Goal: Task Accomplishment & Management: Complete application form

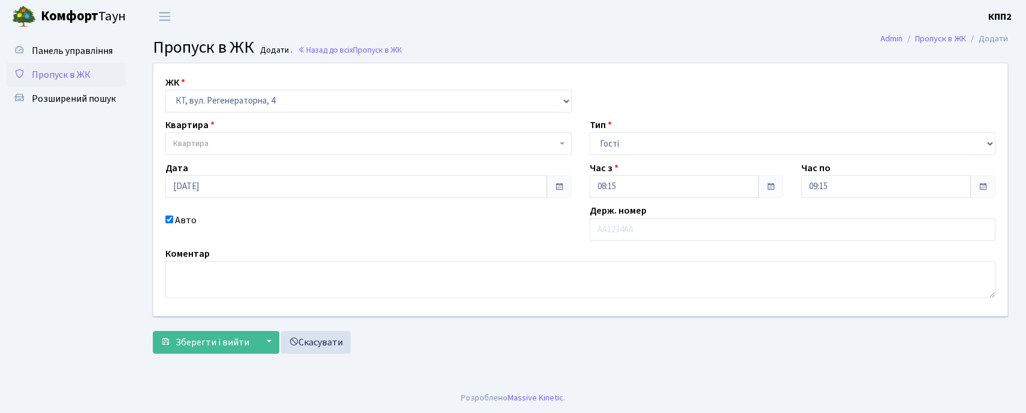
select select "271"
select select "3"
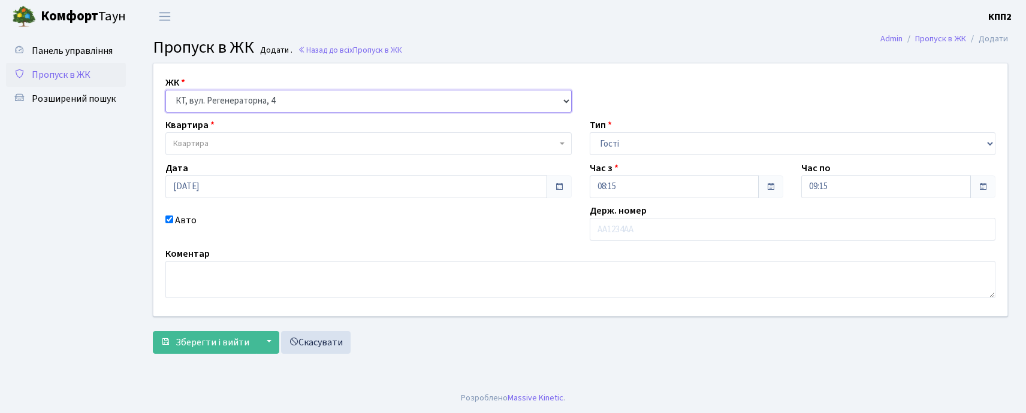
click at [477, 104] on select "- КТ, вул. Регенераторна, 4 КТ2, просп. [STREET_ADDRESS] [STREET_ADDRESS] [PERS…" at bounding box center [368, 101] width 406 height 23
click at [477, 104] on select "- КТ, вул. Регенераторна, 4 КТ2, просп. Соборності, 17 КТ3, вул. Березнева, 16 …" at bounding box center [368, 101] width 406 height 23
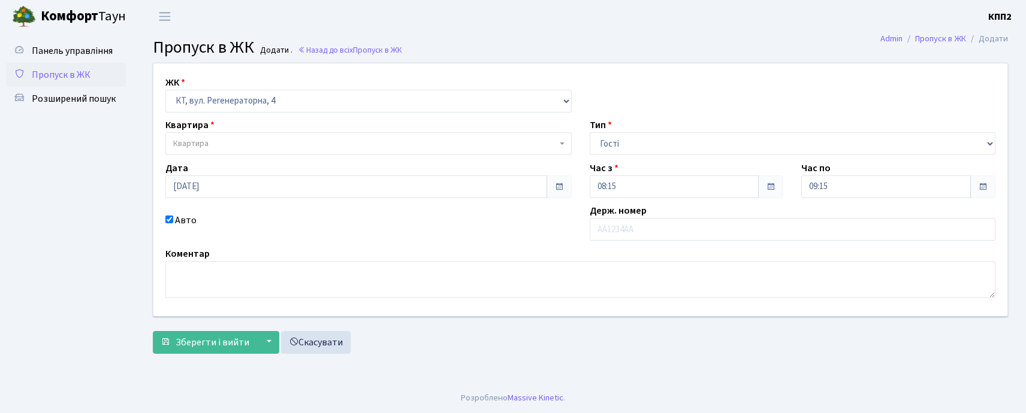
click at [441, 142] on span "Квартира" at bounding box center [364, 144] width 383 height 12
type input "5-106"
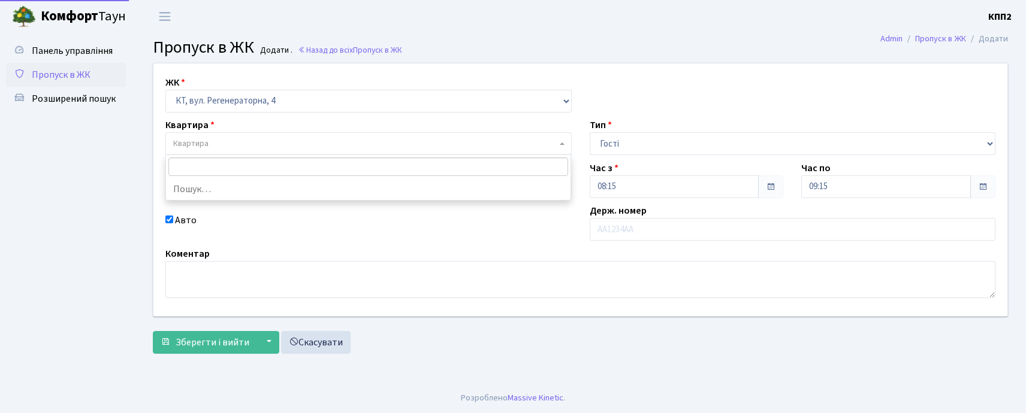
select select "2428"
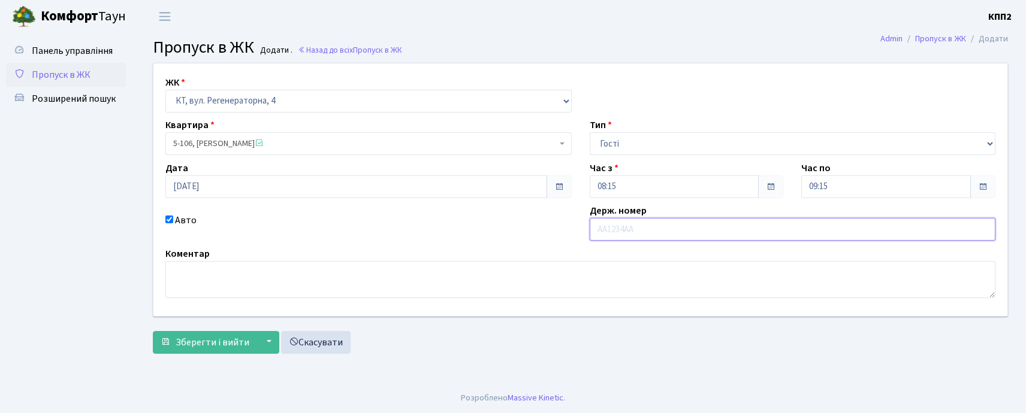
click at [612, 230] on input "text" at bounding box center [792, 229] width 406 height 23
type input "КА3519МВ"
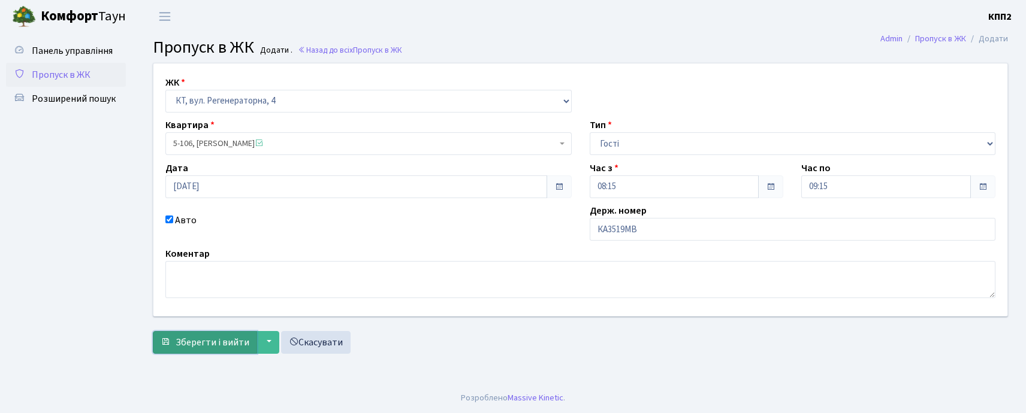
click at [208, 340] on span "Зберегти і вийти" at bounding box center [213, 342] width 74 height 13
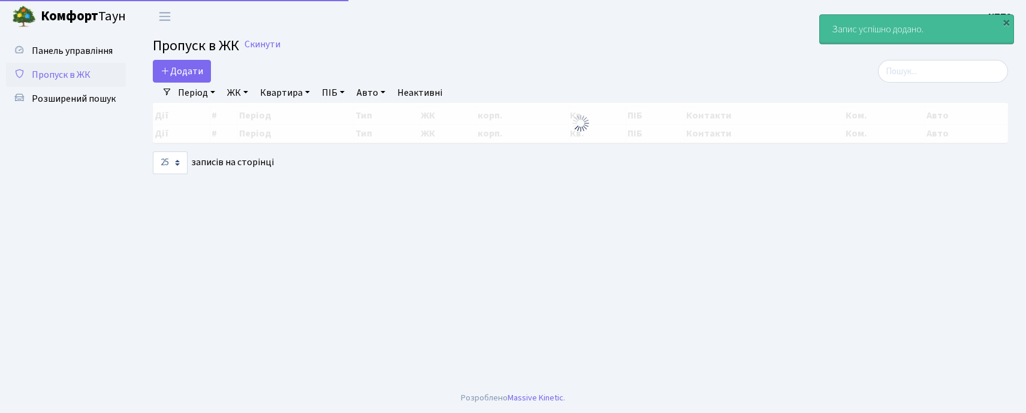
select select "25"
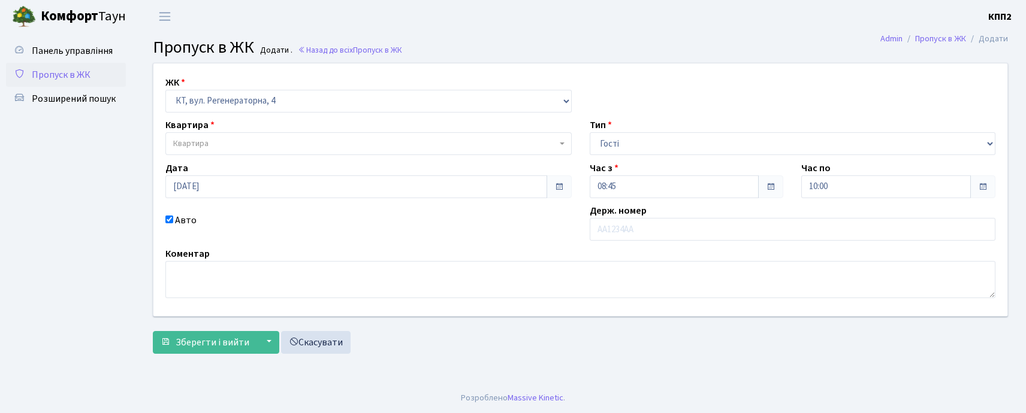
select select "271"
select select "3"
type input "КА9353РС"
click at [424, 137] on span "Квартира" at bounding box center [368, 143] width 406 height 23
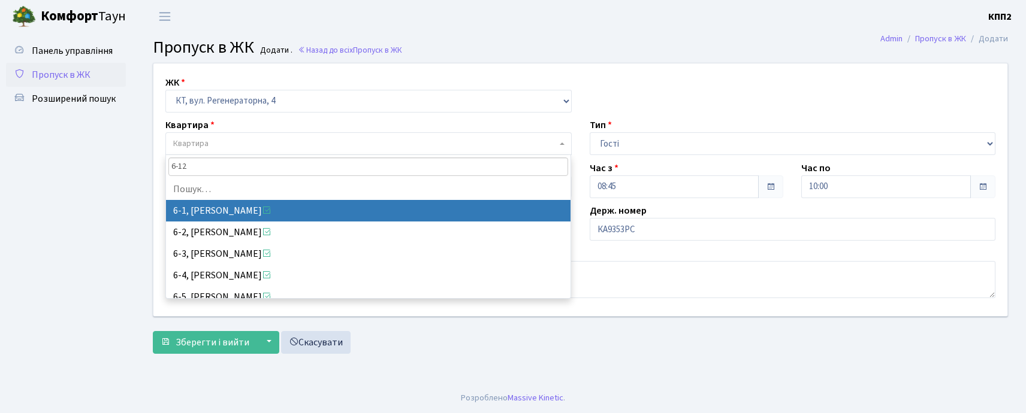
type input "6-129"
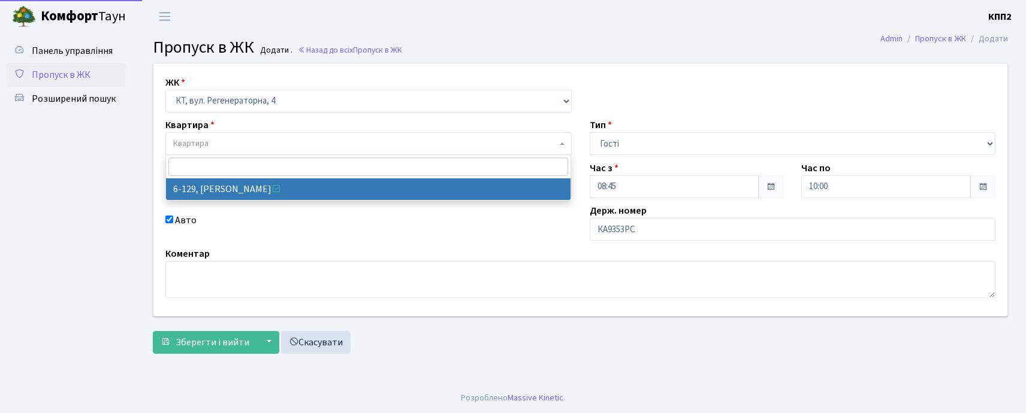
select select "5265"
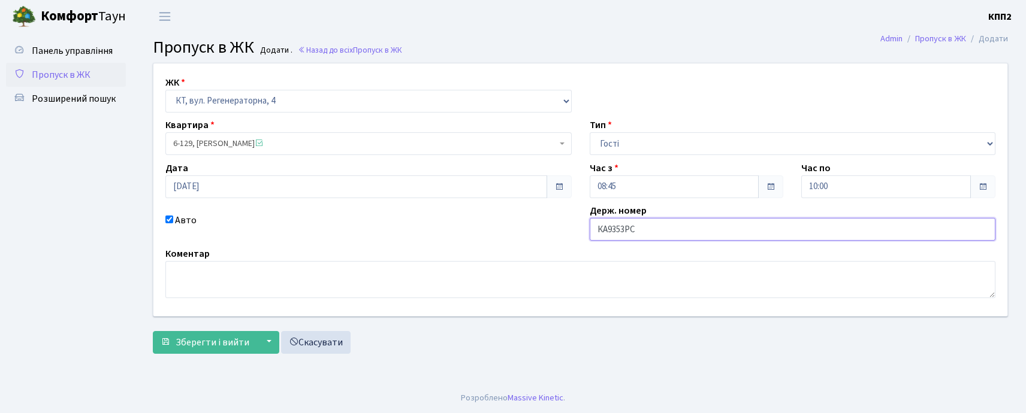
click at [623, 231] on input "КА9353РС" at bounding box center [792, 229] width 406 height 23
type input "КА9354РС"
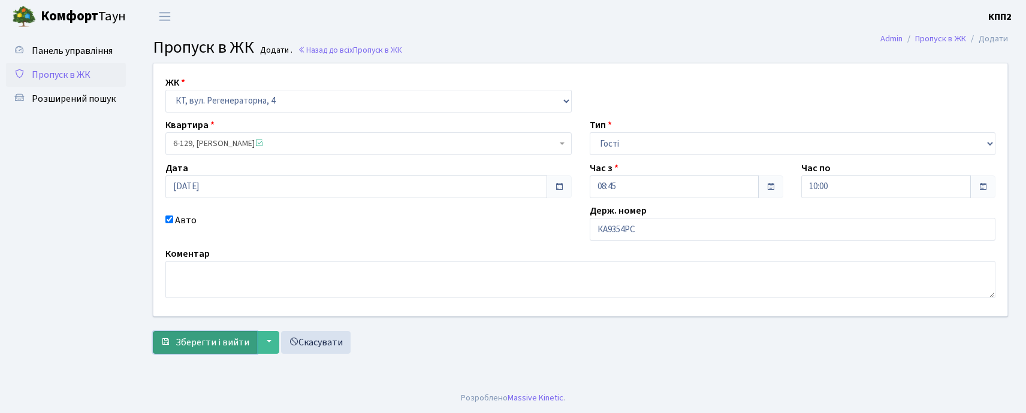
click at [218, 346] on span "Зберегти і вийти" at bounding box center [213, 342] width 74 height 13
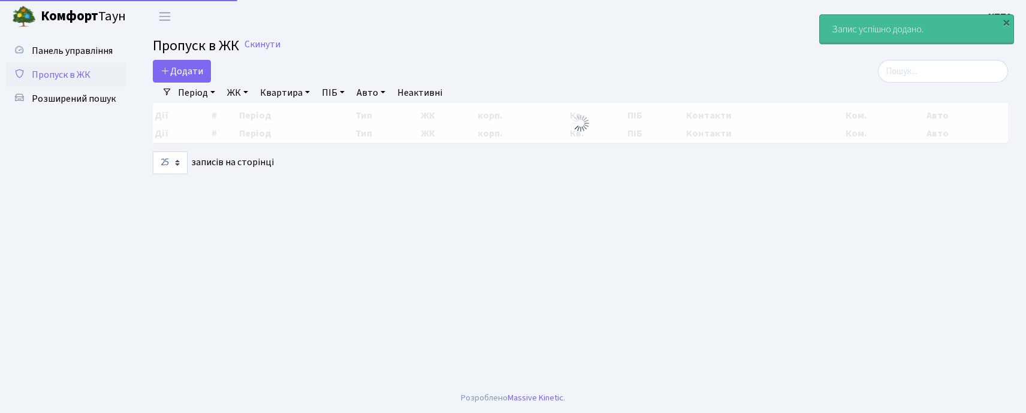
select select "25"
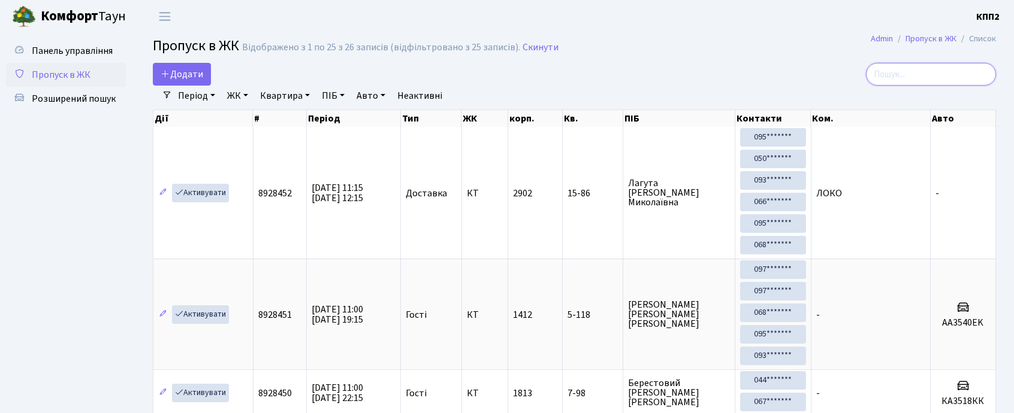
click at [911, 78] on input "search" at bounding box center [931, 74] width 130 height 23
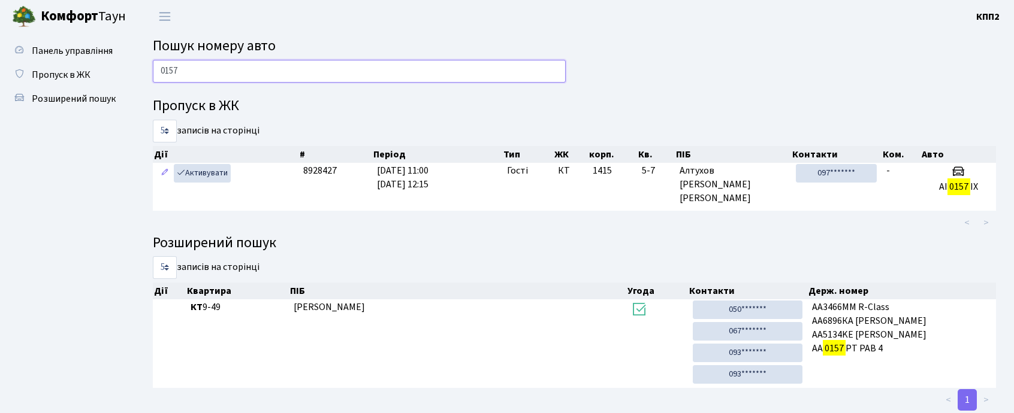
click at [192, 69] on input "0157" at bounding box center [359, 71] width 413 height 23
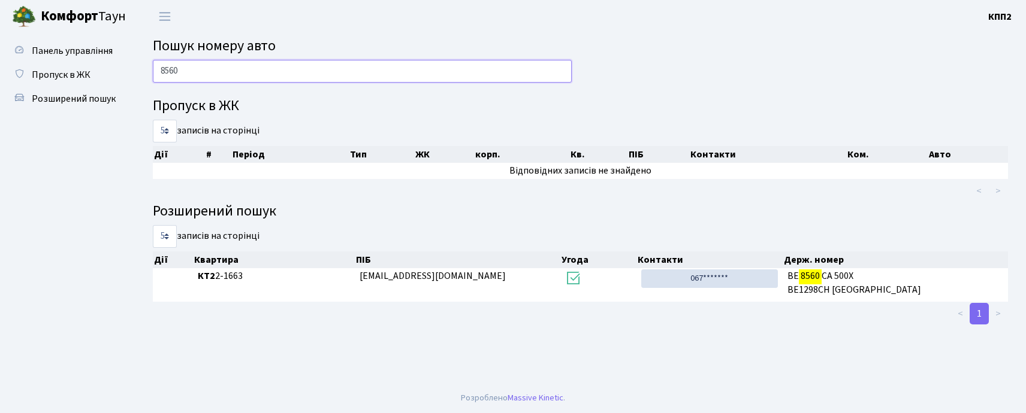
click at [306, 61] on input "8560" at bounding box center [362, 71] width 419 height 23
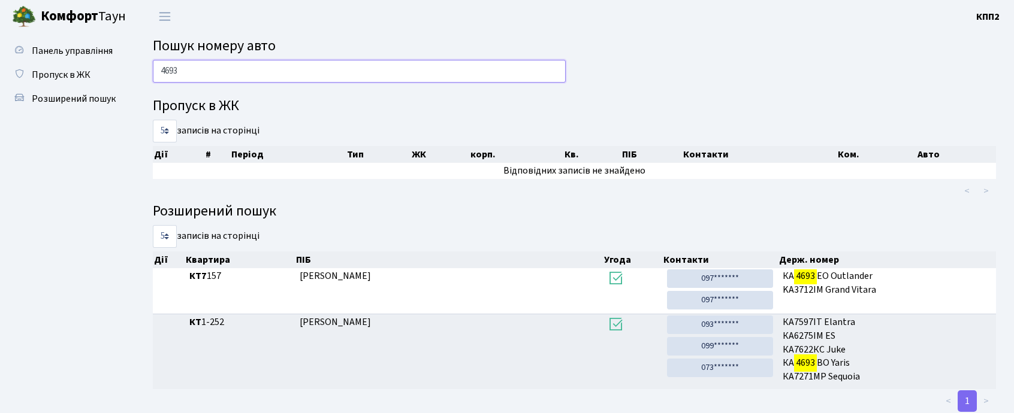
click at [202, 72] on input "4693" at bounding box center [359, 71] width 413 height 23
type input "4"
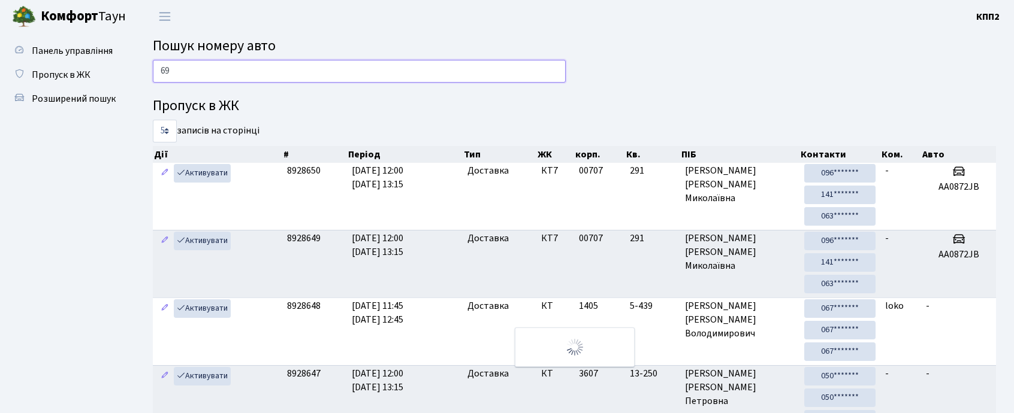
type input "6"
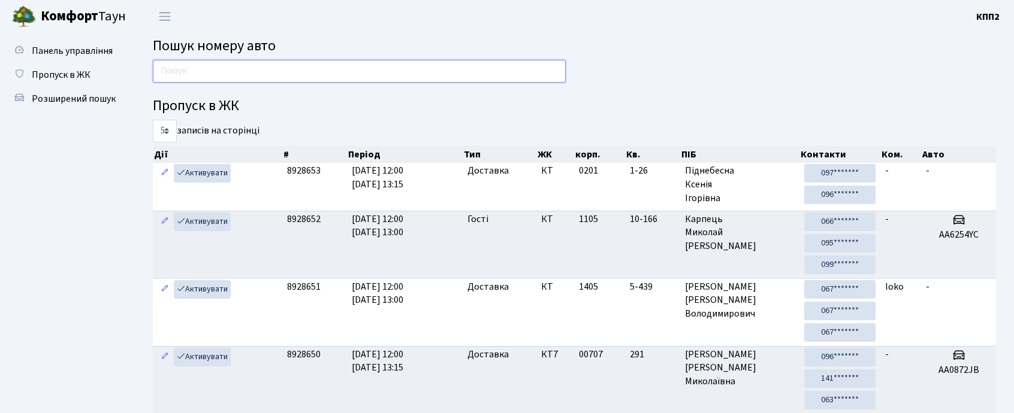
drag, startPoint x: 226, startPoint y: 77, endPoint x: 212, endPoint y: 52, distance: 29.0
click at [226, 77] on input "text" at bounding box center [359, 71] width 413 height 23
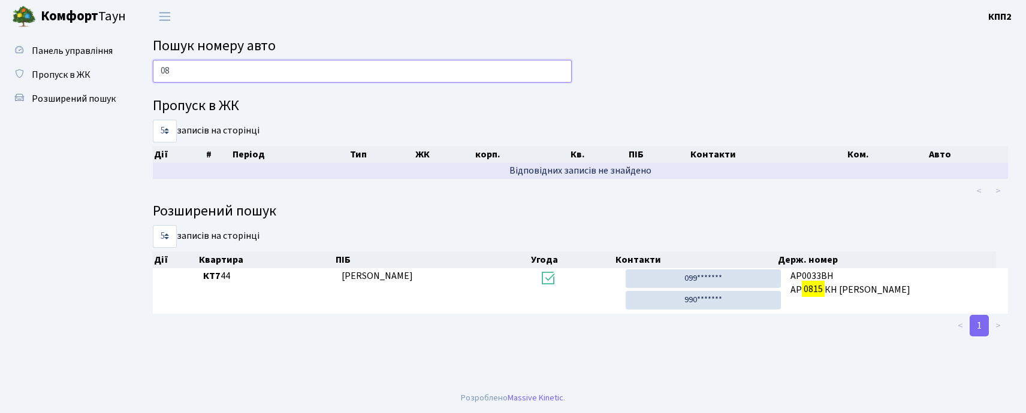
type input "0"
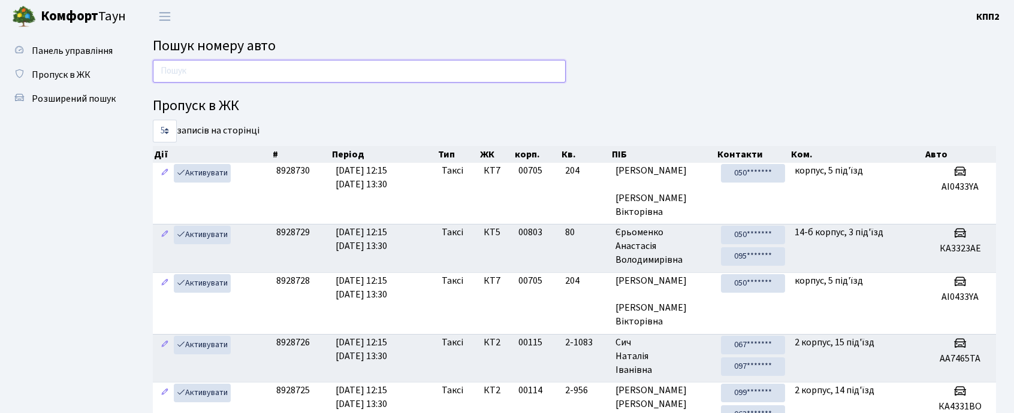
click at [347, 63] on input "text" at bounding box center [359, 71] width 413 height 23
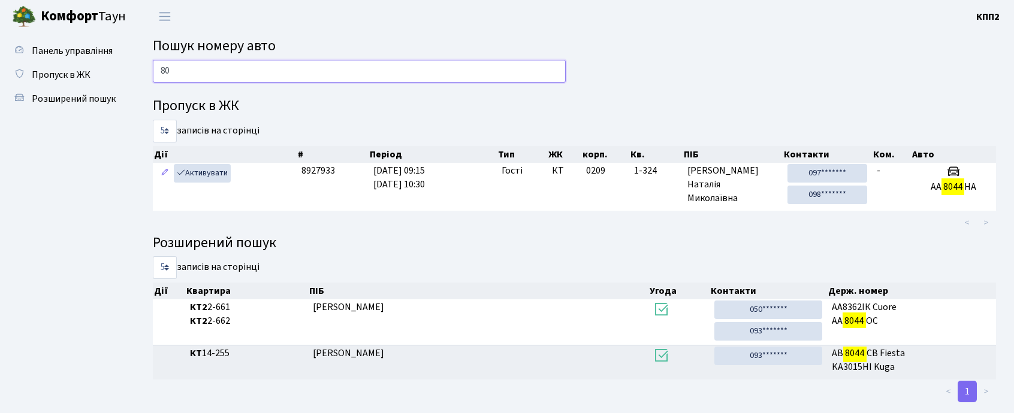
type input "8"
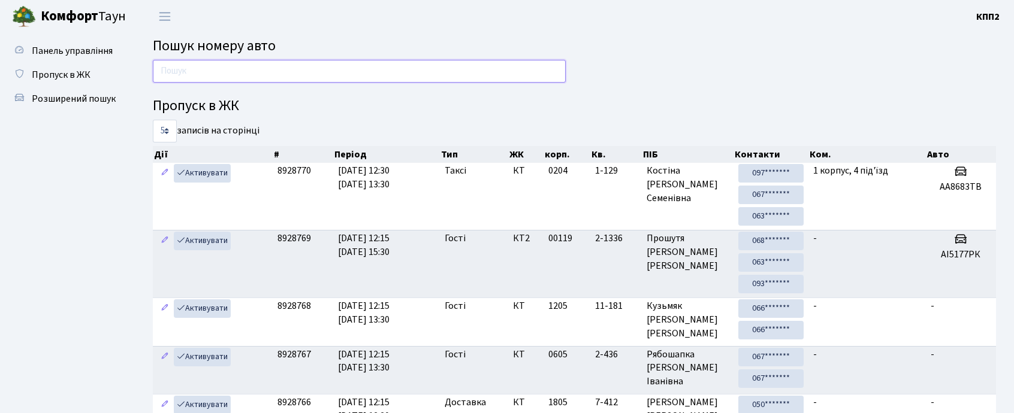
click at [258, 66] on input "text" at bounding box center [359, 71] width 413 height 23
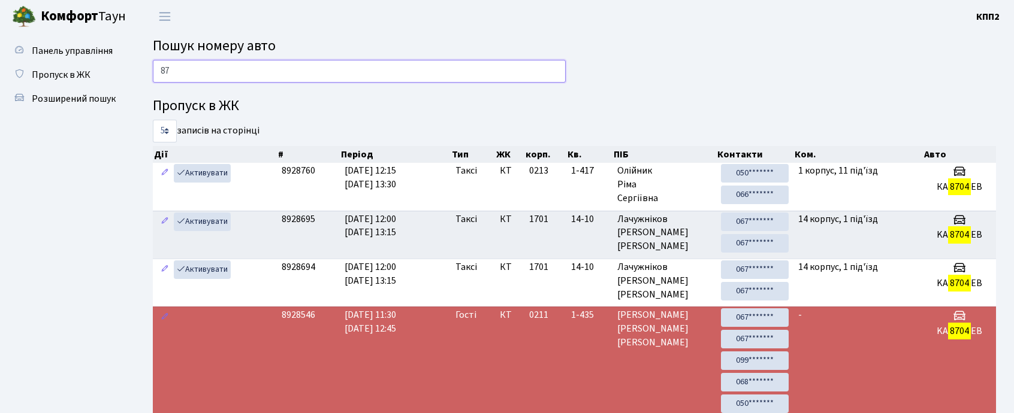
type input "8"
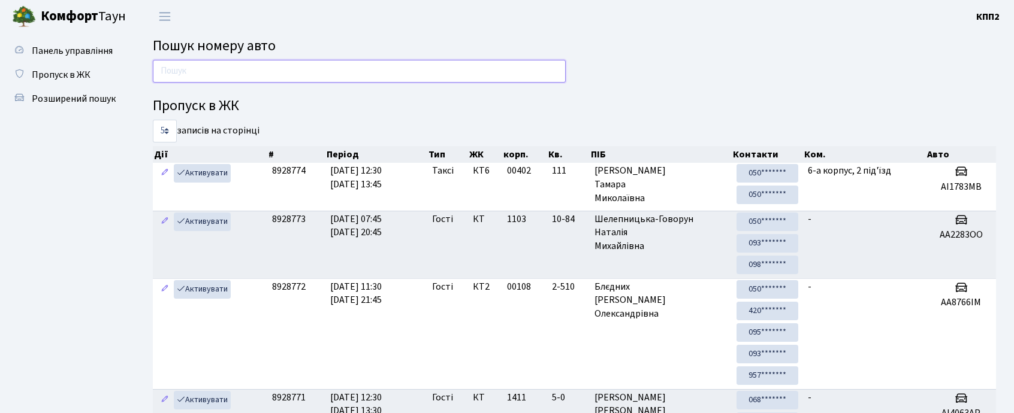
click at [199, 70] on input "text" at bounding box center [359, 71] width 413 height 23
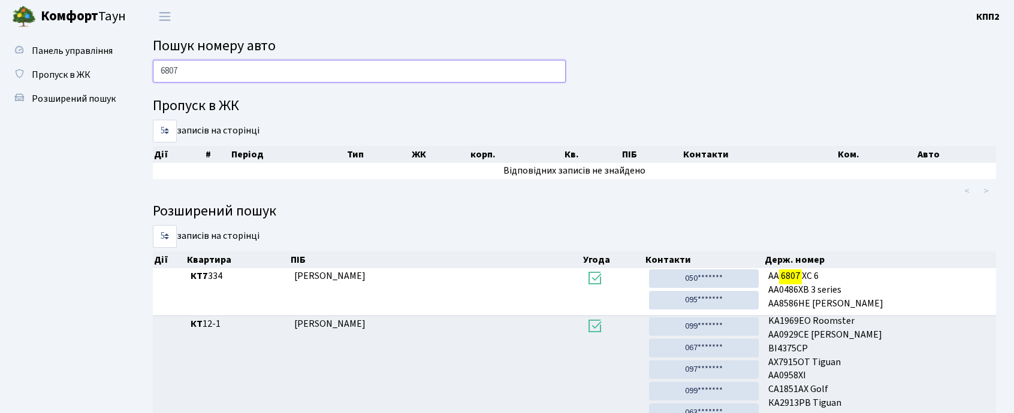
click at [255, 73] on input "6807" at bounding box center [359, 71] width 413 height 23
click at [424, 71] on input "6807" at bounding box center [359, 71] width 413 height 23
type input "6"
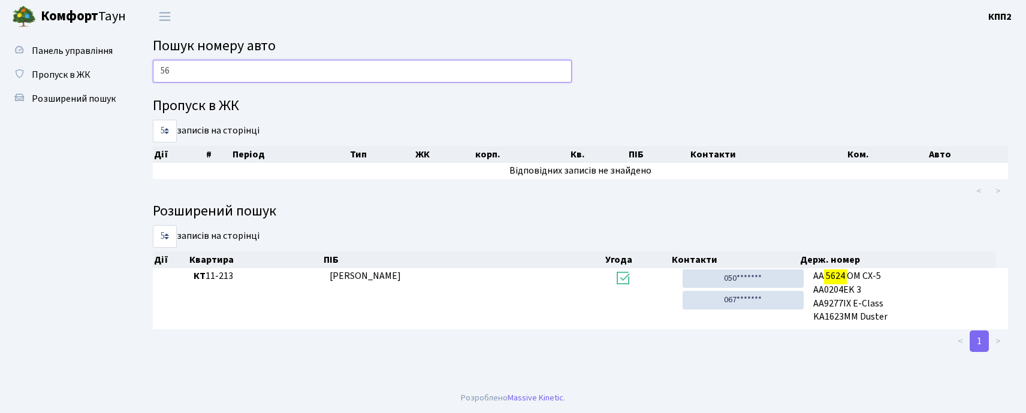
type input "5"
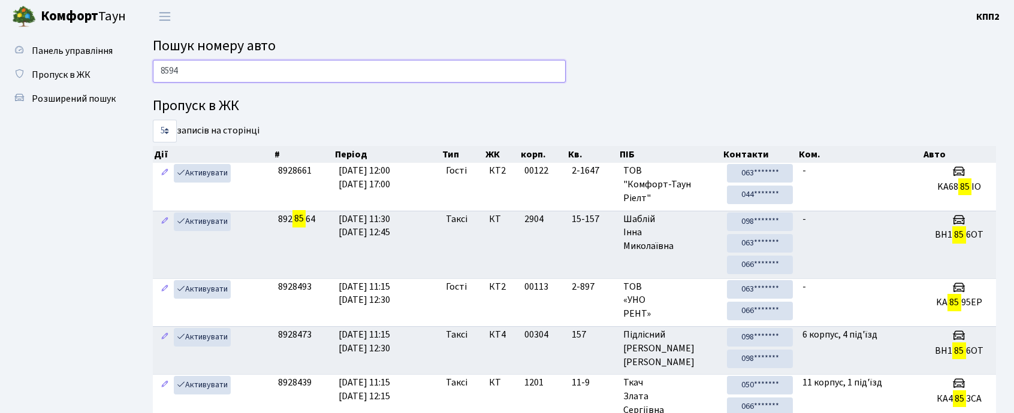
type input "8594"
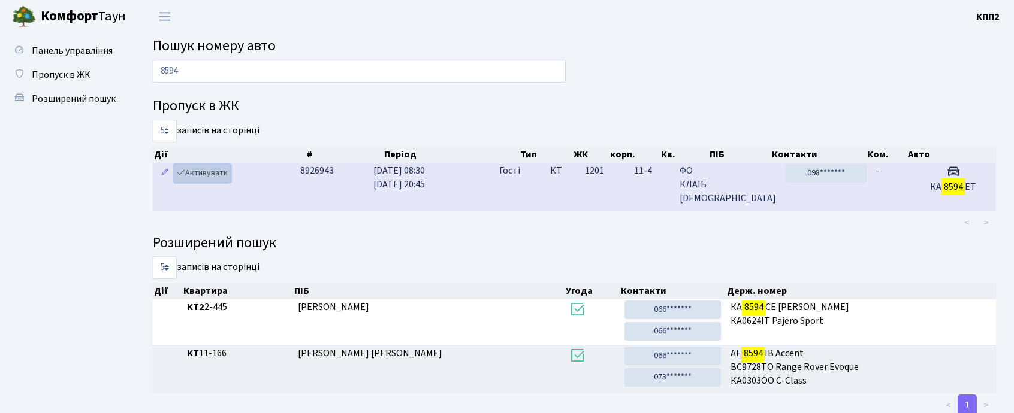
click at [207, 180] on link "Активувати" at bounding box center [202, 173] width 57 height 19
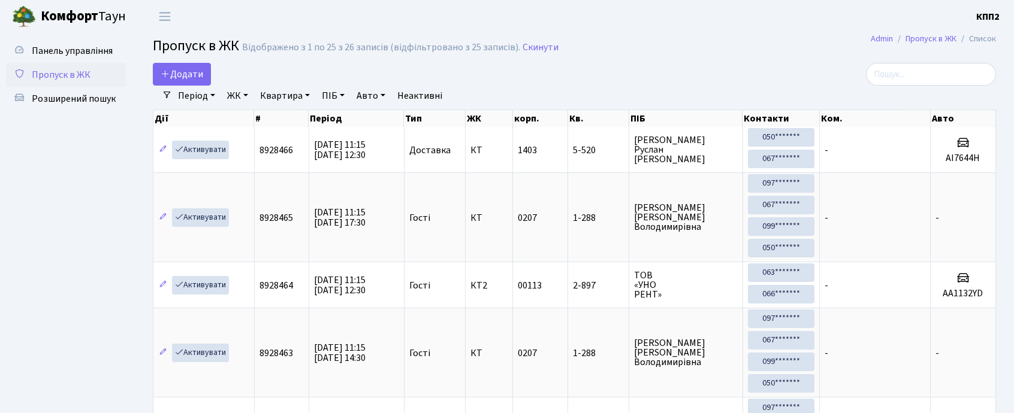
select select "25"
click at [190, 77] on span "Додати" at bounding box center [182, 74] width 43 height 13
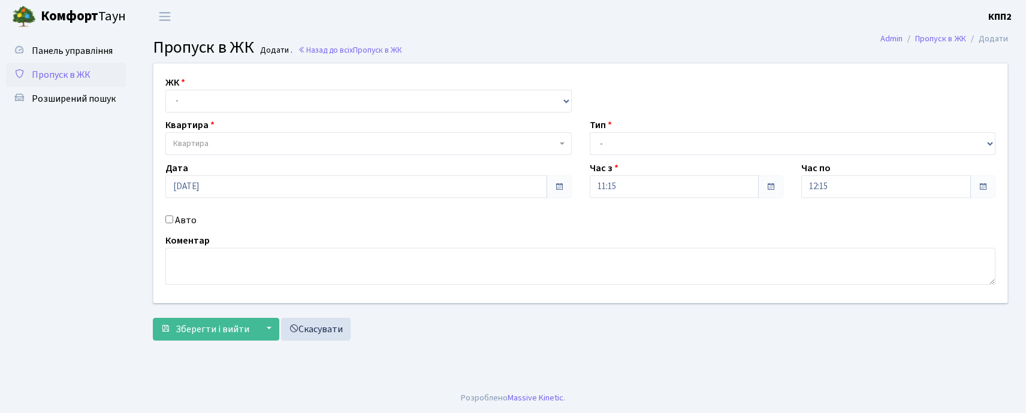
click at [206, 108] on select "- КТ, вул. Регенераторна, 4 КТ2, просп. [STREET_ADDRESS] [STREET_ADDRESS] [PERS…" at bounding box center [368, 101] width 406 height 23
select select "271"
click at [165, 90] on select "- КТ, вул. Регенераторна, 4 КТ2, просп. [STREET_ADDRESS] [STREET_ADDRESS] [PERS…" at bounding box center [368, 101] width 406 height 23
select select
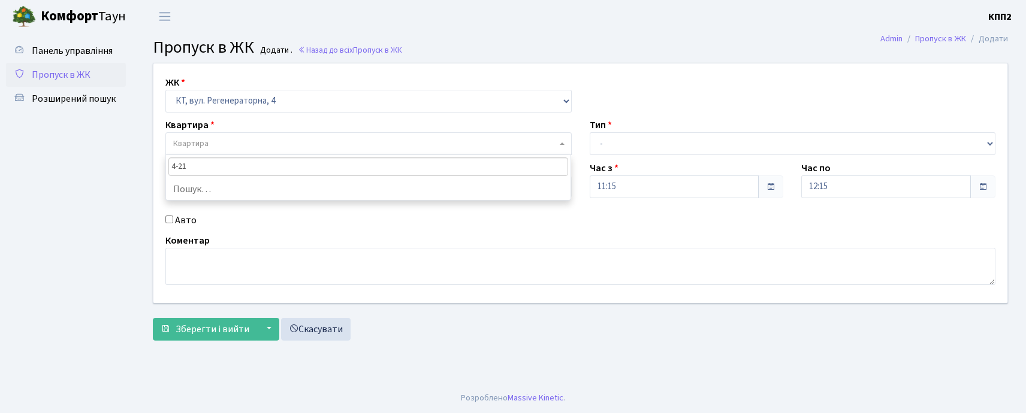
type input "4-215"
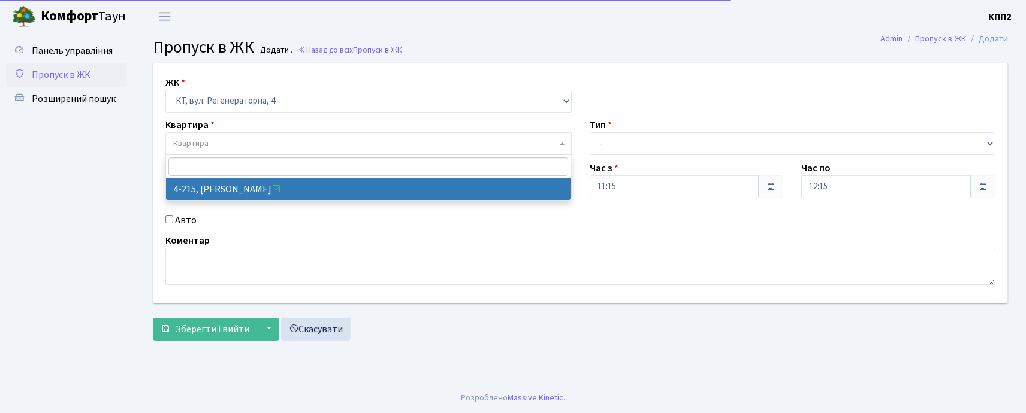
select select "1077"
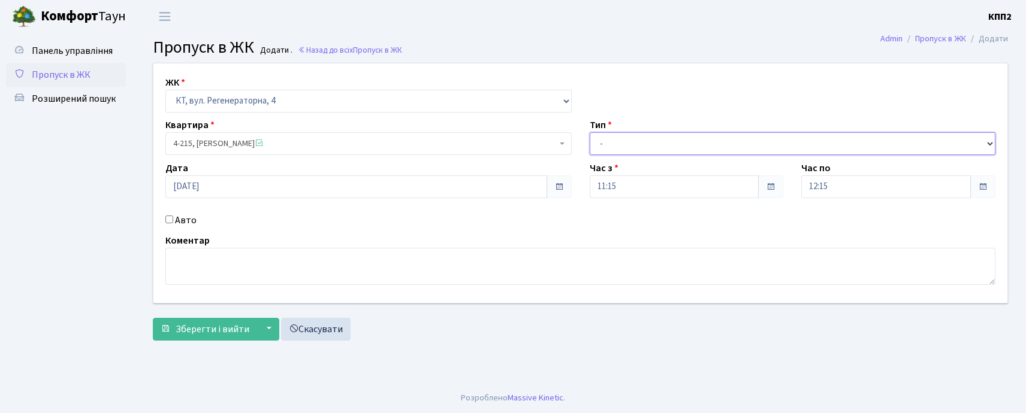
drag, startPoint x: 619, startPoint y: 141, endPoint x: 617, endPoint y: 149, distance: 7.4
click at [619, 141] on select "- Доставка Таксі Гості Сервіс" at bounding box center [792, 143] width 406 height 23
select select "1"
click at [589, 132] on select "- Доставка Таксі Гості Сервіс" at bounding box center [792, 143] width 406 height 23
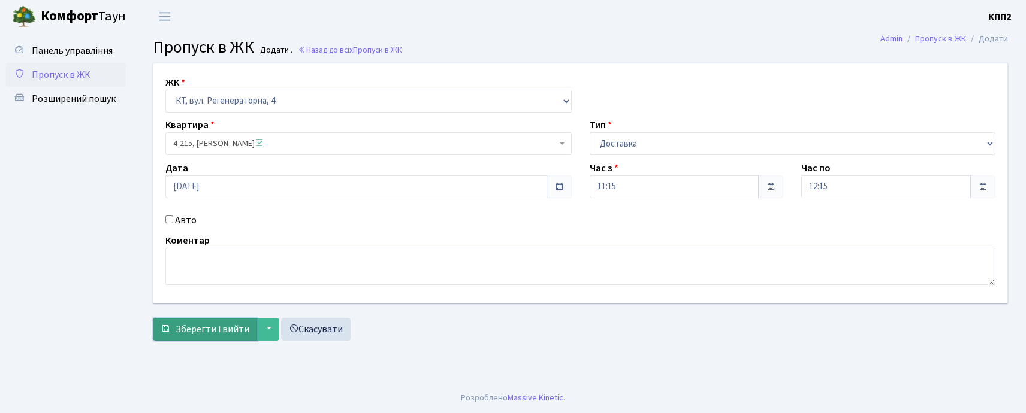
click at [211, 332] on span "Зберегти і вийти" at bounding box center [213, 329] width 74 height 13
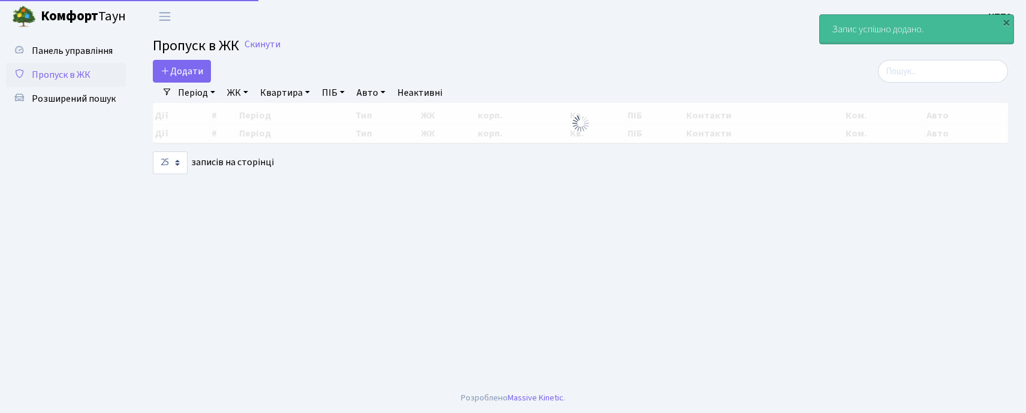
select select "25"
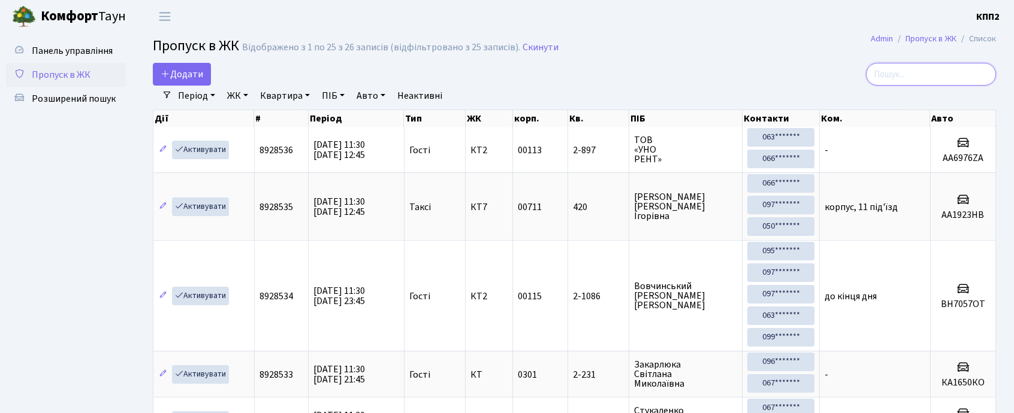
click at [941, 77] on input "search" at bounding box center [931, 74] width 130 height 23
type input "4-215"
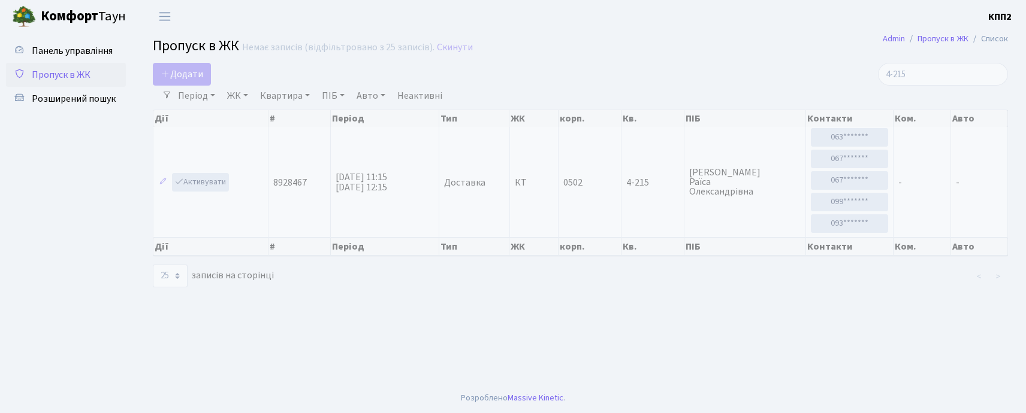
select select "25"
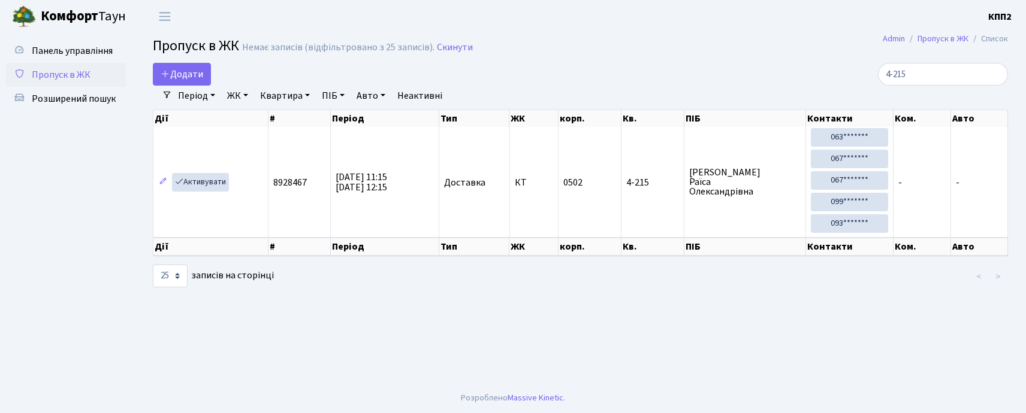
click at [951, 72] on input "4-215" at bounding box center [943, 74] width 130 height 23
type input "4"
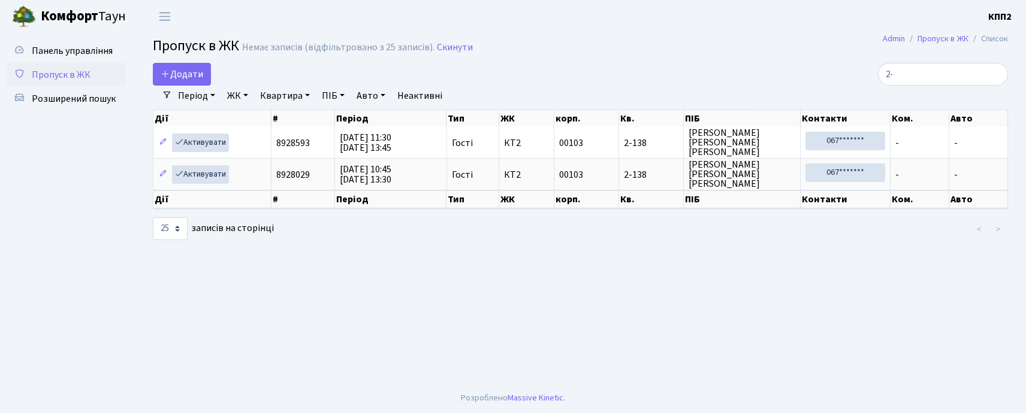
type input "2"
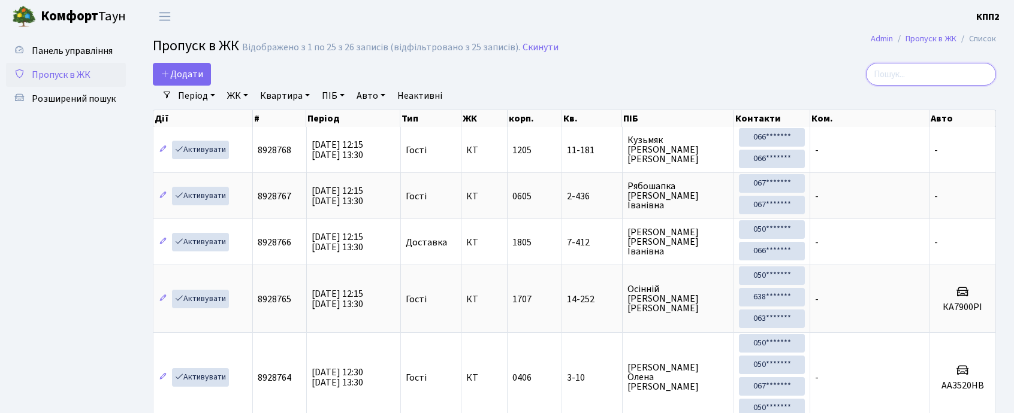
drag, startPoint x: 925, startPoint y: 69, endPoint x: 930, endPoint y: 28, distance: 42.2
click at [925, 67] on input "search" at bounding box center [931, 74] width 130 height 23
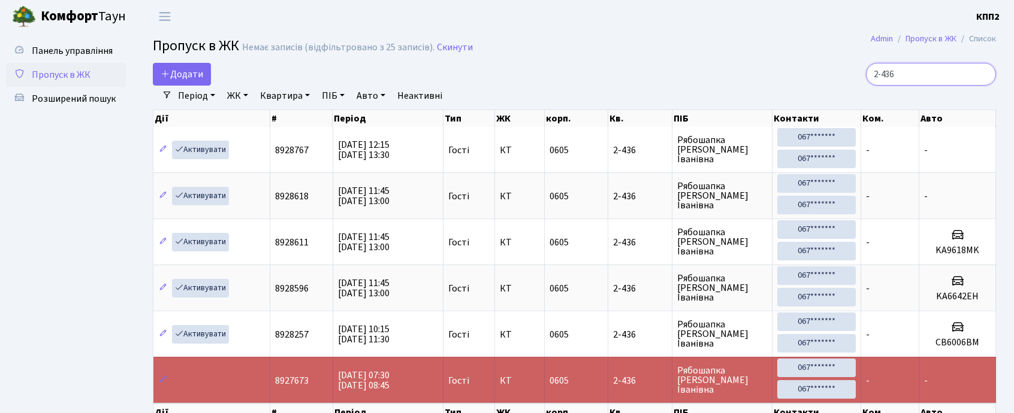
type input "2-436"
click at [81, 51] on span "Панель управління" at bounding box center [72, 50] width 81 height 13
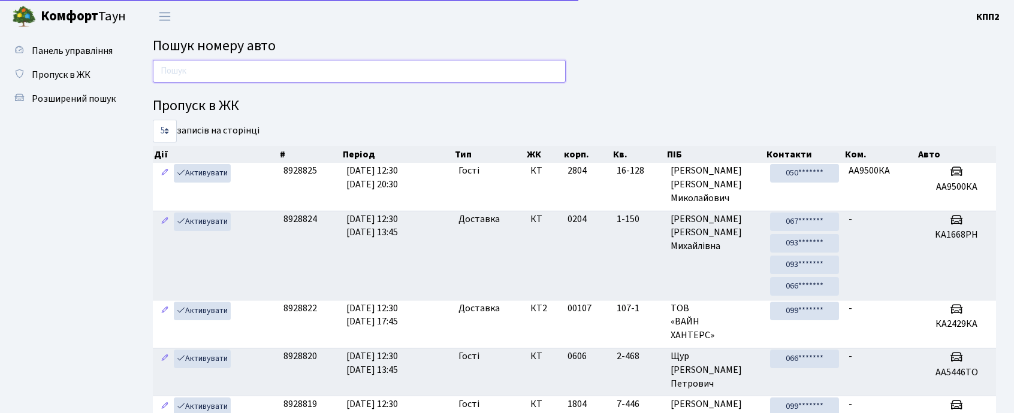
click at [404, 72] on input "text" at bounding box center [359, 71] width 413 height 23
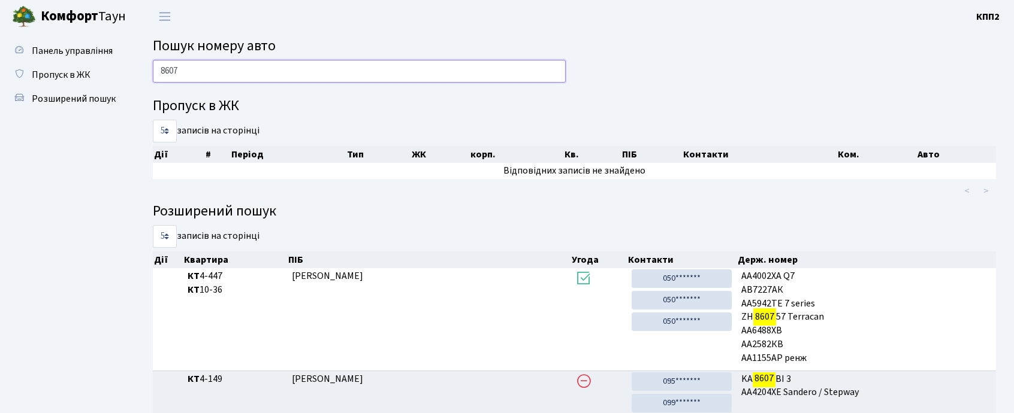
click at [232, 66] on input "8607" at bounding box center [359, 71] width 413 height 23
type input "8"
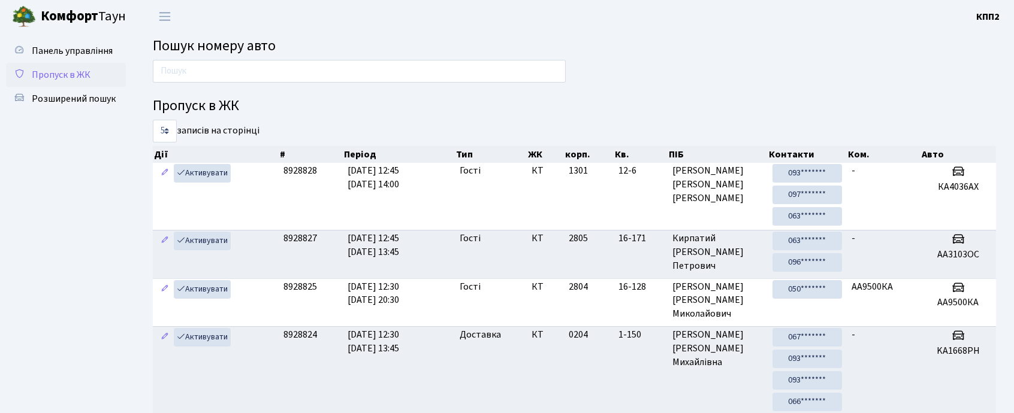
click at [79, 71] on span "Пропуск в ЖК" at bounding box center [61, 74] width 59 height 13
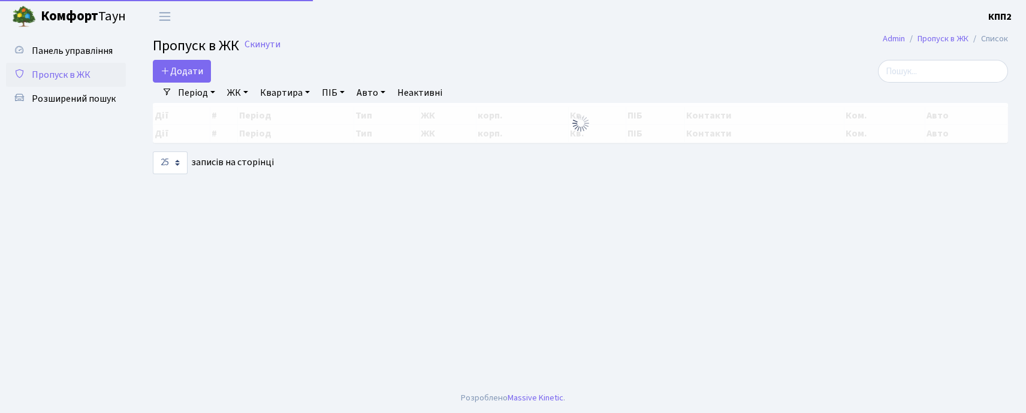
select select "25"
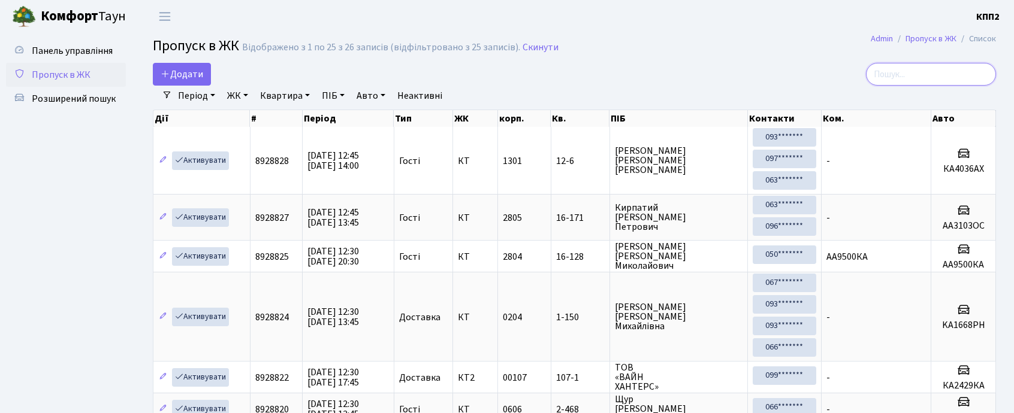
click at [969, 80] on input "search" at bounding box center [931, 74] width 130 height 23
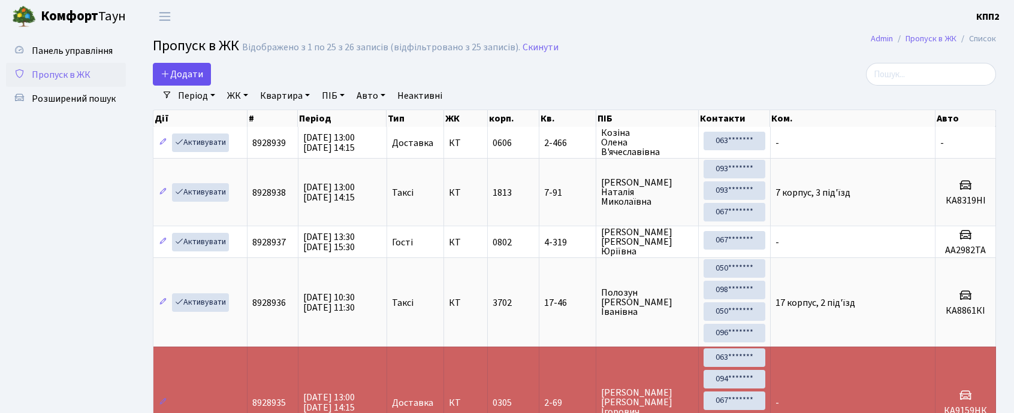
drag, startPoint x: 216, startPoint y: 63, endPoint x: 209, endPoint y: 64, distance: 7.2
click at [216, 63] on div "Додати" at bounding box center [431, 74] width 556 height 23
click at [205, 66] on link "Додати" at bounding box center [182, 74] width 58 height 23
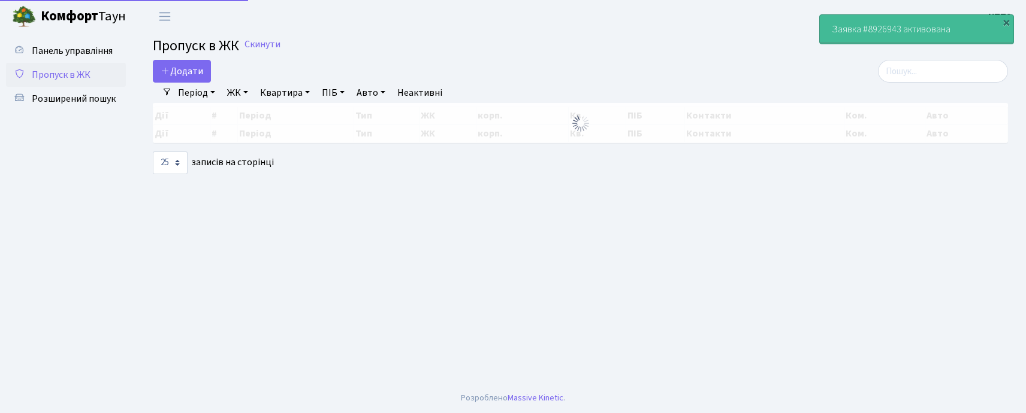
select select "25"
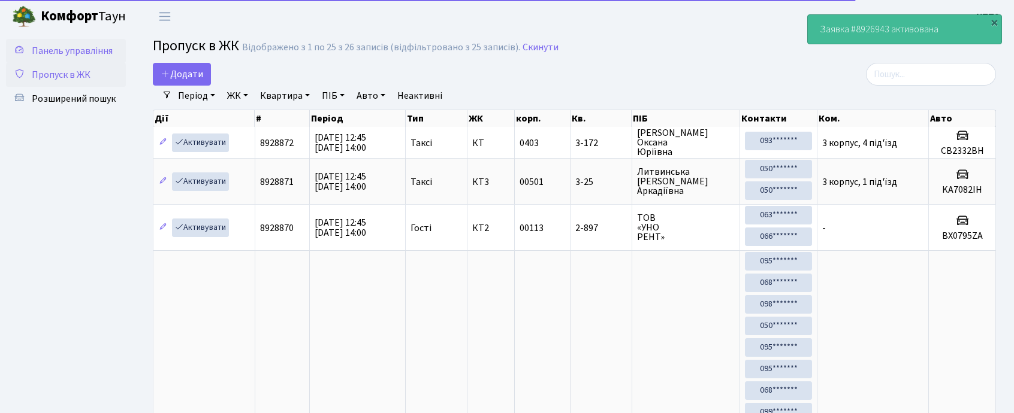
click at [53, 51] on span "Панель управління" at bounding box center [72, 50] width 81 height 13
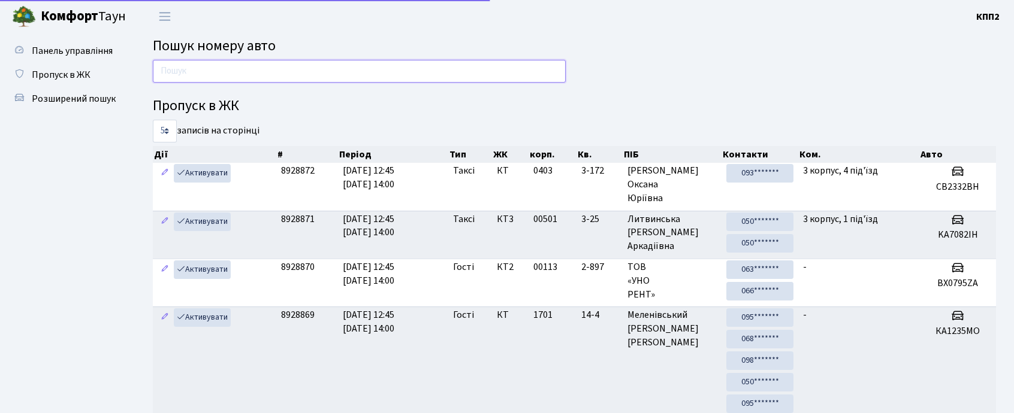
click at [319, 72] on input "text" at bounding box center [359, 71] width 413 height 23
drag, startPoint x: 163, startPoint y: 65, endPoint x: 187, endPoint y: 54, distance: 26.5
click at [163, 65] on input "text" at bounding box center [359, 71] width 413 height 23
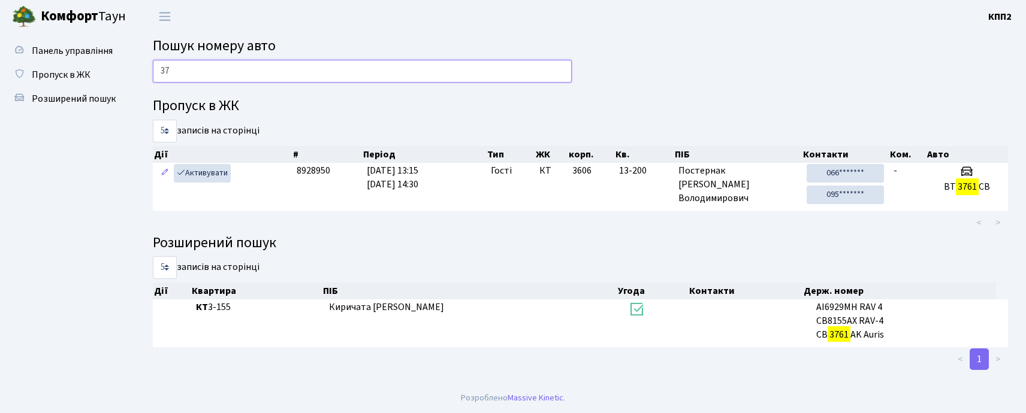
type input "3"
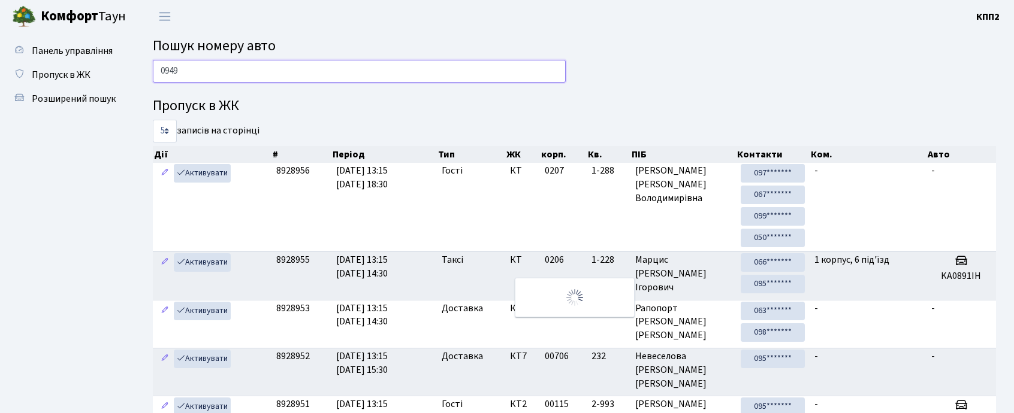
type input "0949"
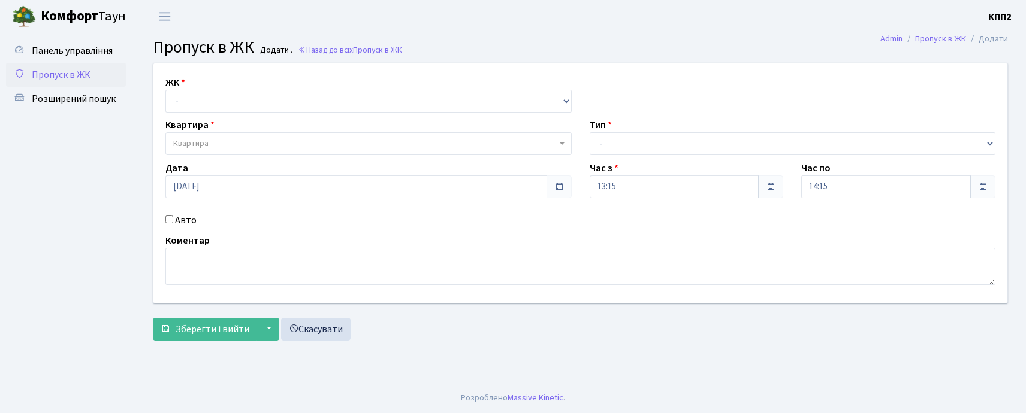
select select "271"
click at [165, 90] on select "- КТ, вул. Регенераторна, 4 КТ2, просп. [STREET_ADDRESS] [STREET_ADDRESS] [PERS…" at bounding box center [368, 101] width 406 height 23
select select
click at [200, 135] on span "Квартира" at bounding box center [368, 143] width 406 height 23
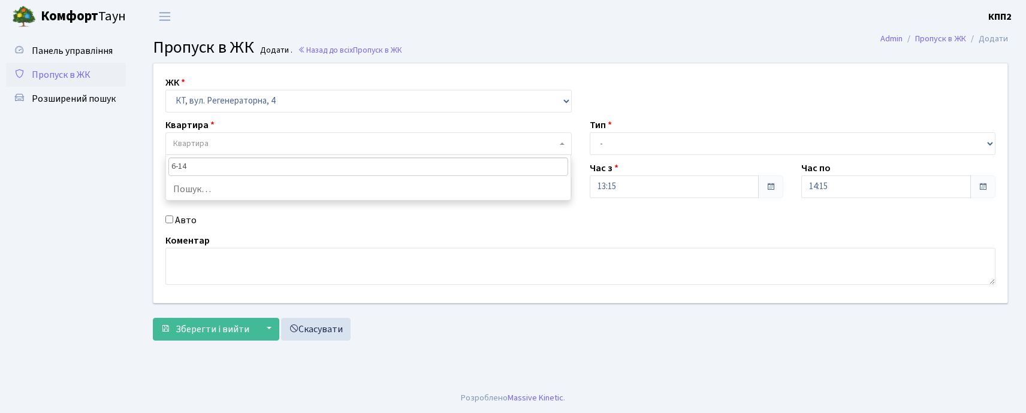
type input "6-141"
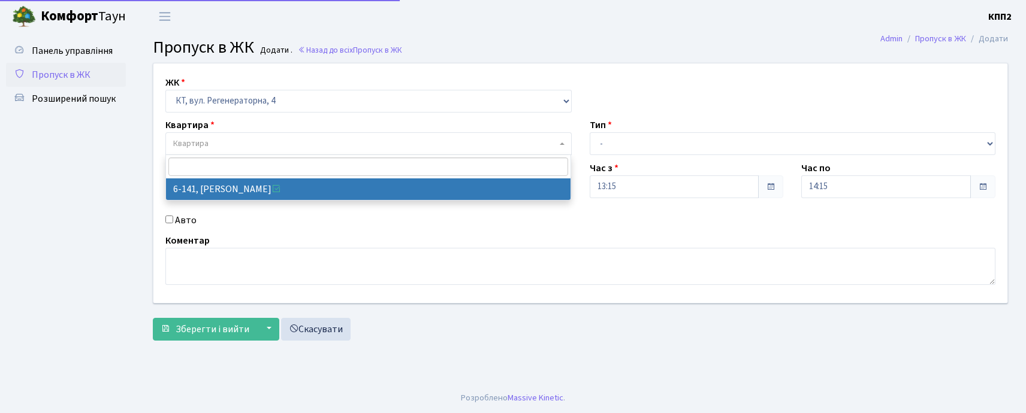
select select "5277"
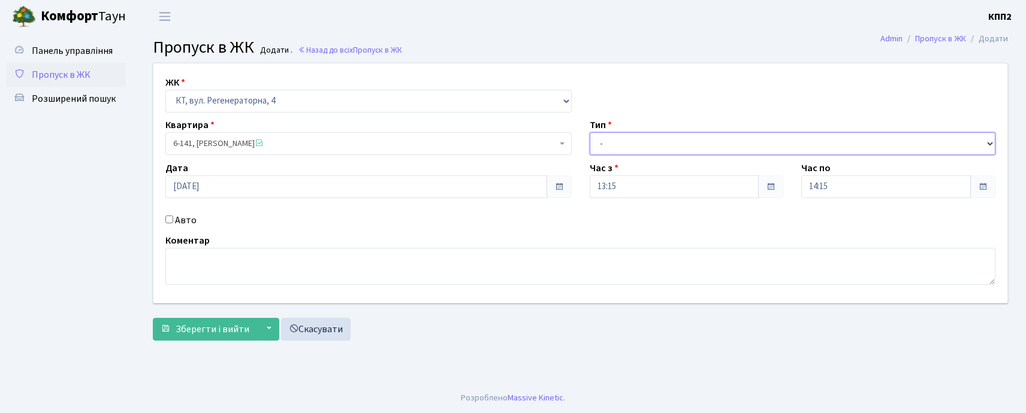
click at [645, 145] on select "- Доставка Таксі Гості Сервіс" at bounding box center [792, 143] width 406 height 23
select select "3"
click at [589, 132] on select "- Доставка Таксі Гості Сервіс" at bounding box center [792, 143] width 406 height 23
click at [192, 213] on label "Авто" at bounding box center [186, 220] width 22 height 14
click at [173, 216] on input "Авто" at bounding box center [169, 220] width 8 height 8
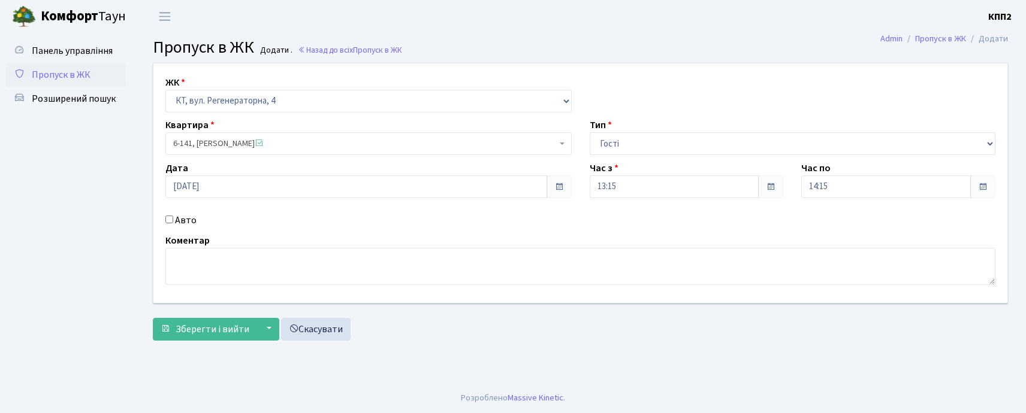
checkbox input "true"
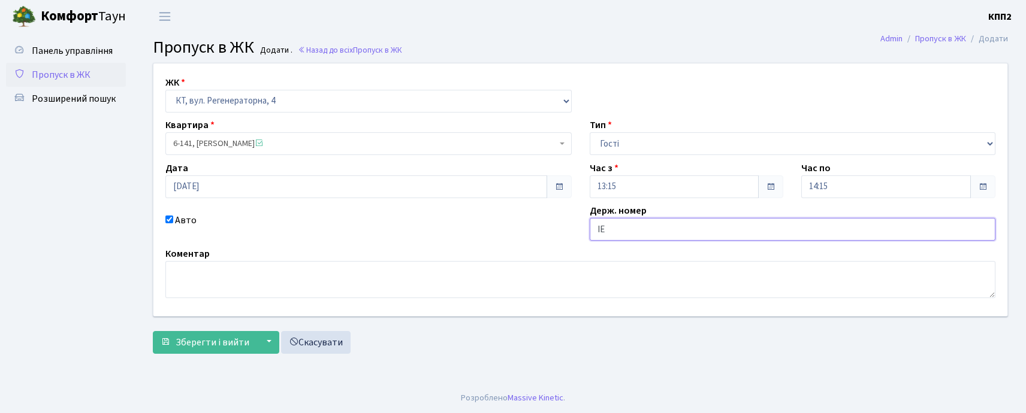
type input "І"
type input "АІ7336ТА"
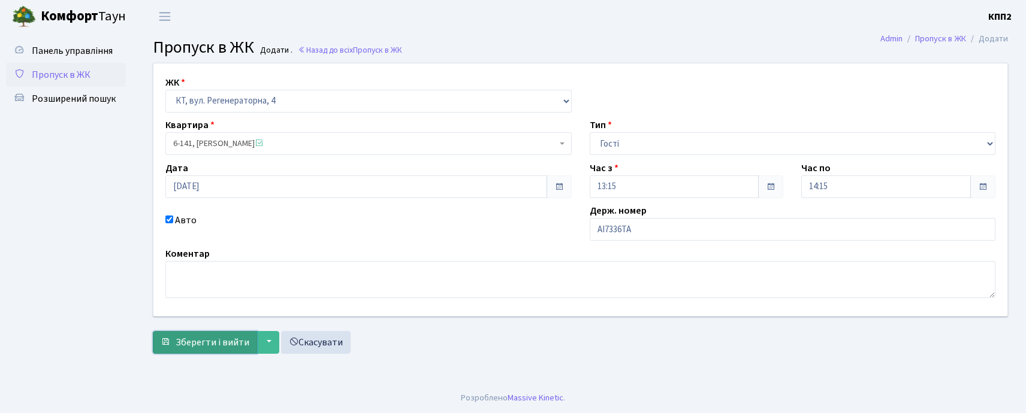
click at [223, 339] on span "Зберегти і вийти" at bounding box center [213, 342] width 74 height 13
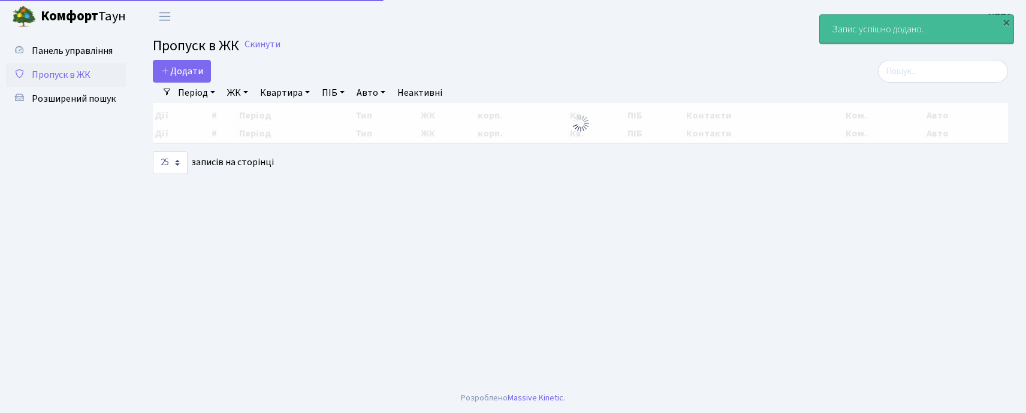
select select "25"
